Goal: Check status: Check status

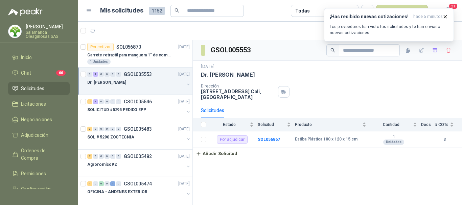
click at [271, 8] on article "Mis solicitudes 1152 Todas Nueva solicitud" at bounding box center [264, 11] width 328 height 12
click at [142, 59] on div "1 Unidades" at bounding box center [138, 61] width 102 height 5
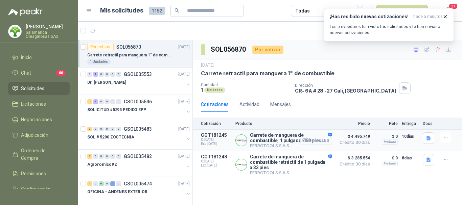
click at [324, 140] on button "Detalles" at bounding box center [316, 140] width 32 height 9
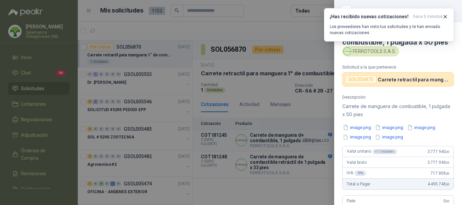
scroll to position [178, 0]
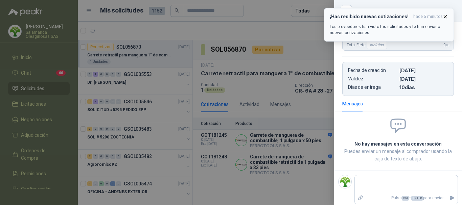
click at [446, 16] on icon "button" at bounding box center [445, 16] width 3 height 3
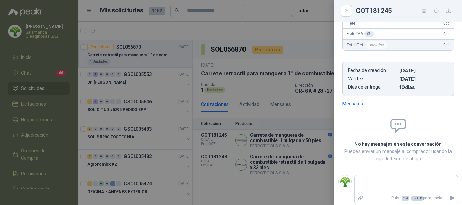
scroll to position [0, 0]
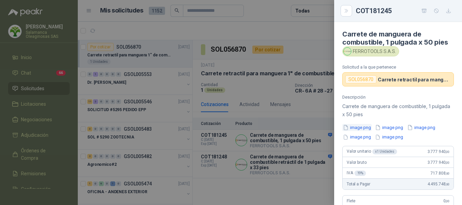
click at [362, 127] on button "image.png" at bounding box center [356, 127] width 29 height 7
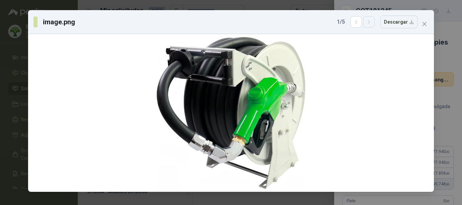
click at [372, 22] on icon "button" at bounding box center [369, 22] width 6 height 6
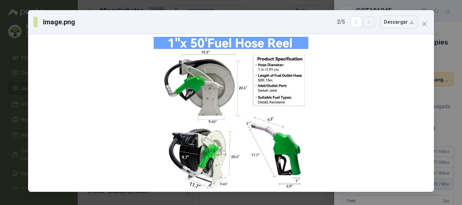
click at [372, 22] on icon "button" at bounding box center [369, 22] width 6 height 6
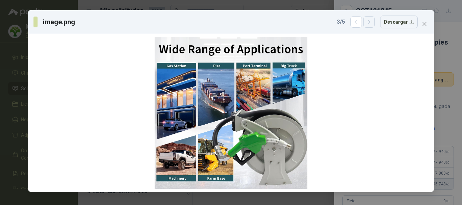
click at [372, 25] on icon "button" at bounding box center [369, 22] width 6 height 6
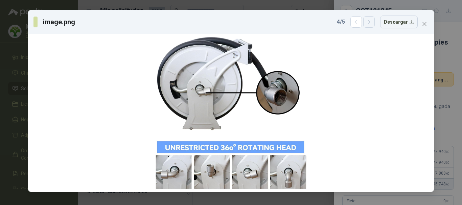
click at [372, 25] on icon "button" at bounding box center [369, 22] width 6 height 6
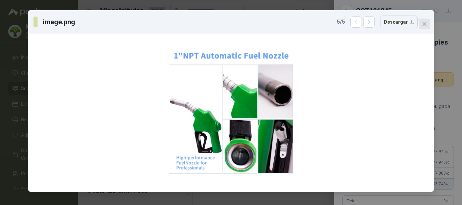
click at [424, 24] on icon "close" at bounding box center [424, 24] width 4 height 4
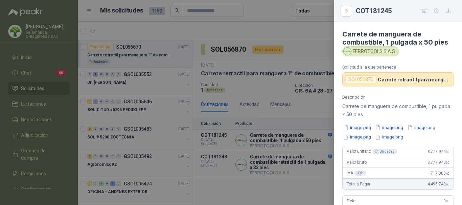
click at [290, 33] on div at bounding box center [231, 102] width 462 height 205
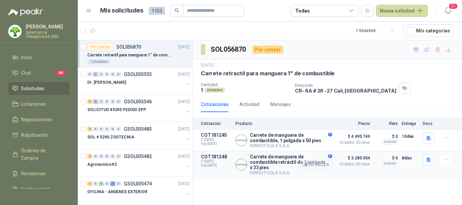
click at [318, 167] on button "Detalles" at bounding box center [316, 164] width 32 height 9
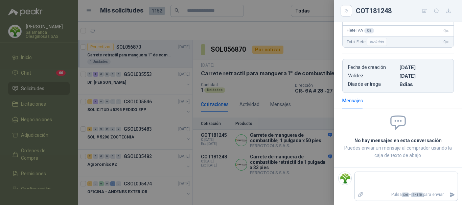
scroll to position [4, 0]
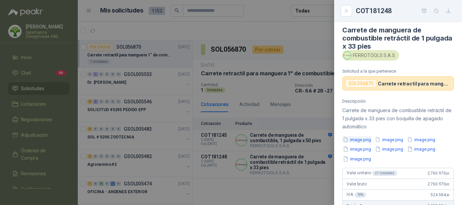
click at [358, 140] on button "image.png" at bounding box center [356, 139] width 29 height 7
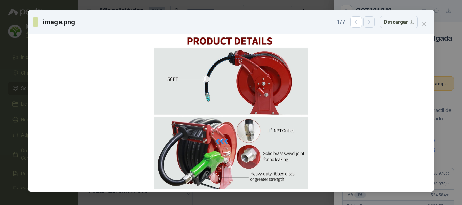
click at [369, 22] on icon "button" at bounding box center [369, 21] width 2 height 3
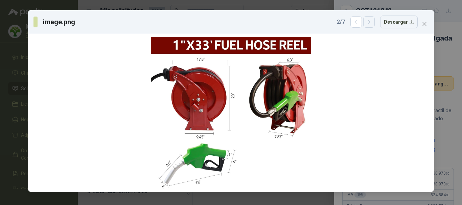
click at [369, 22] on icon "button" at bounding box center [369, 21] width 2 height 3
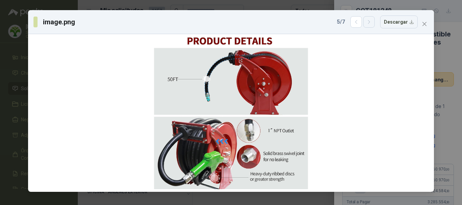
scroll to position [4, 0]
click at [370, 24] on icon "button" at bounding box center [369, 22] width 6 height 6
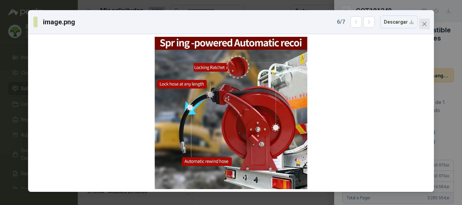
click at [424, 26] on icon "close" at bounding box center [424, 23] width 5 height 5
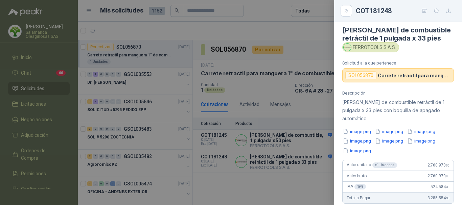
click at [263, 14] on div at bounding box center [231, 102] width 462 height 205
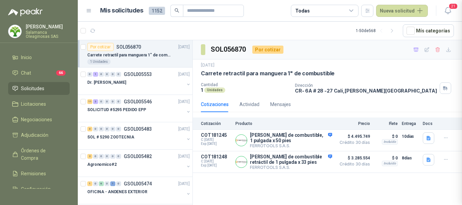
scroll to position [207, 0]
